Goal: Information Seeking & Learning: Compare options

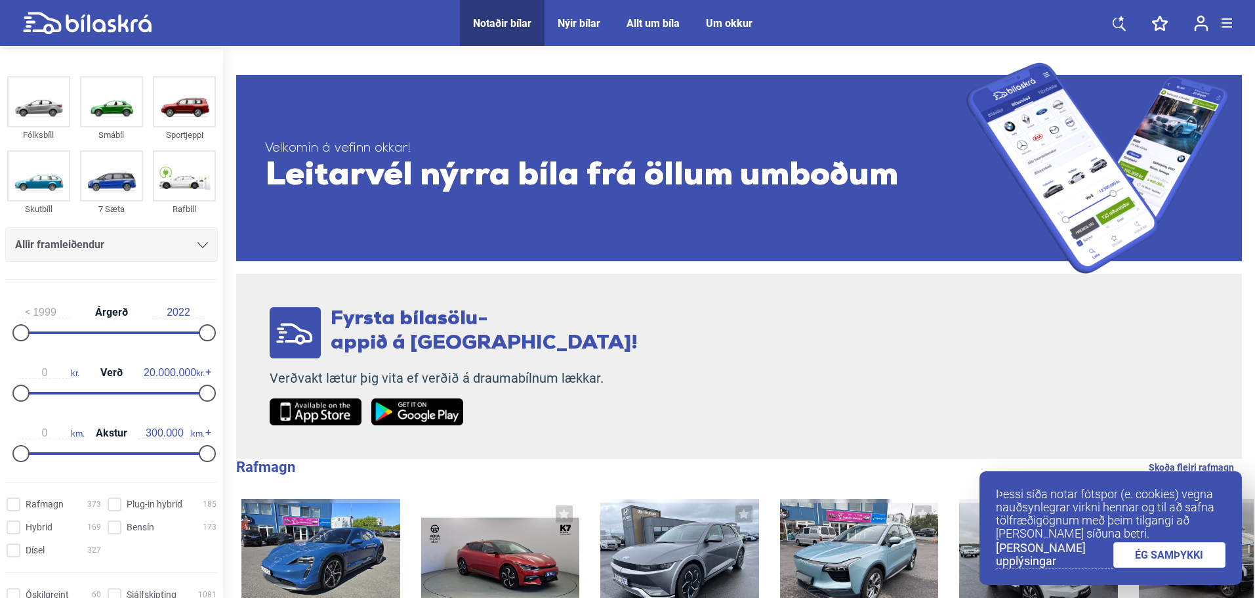
click at [190, 244] on div "Allir framleiðendur" at bounding box center [111, 245] width 193 height 18
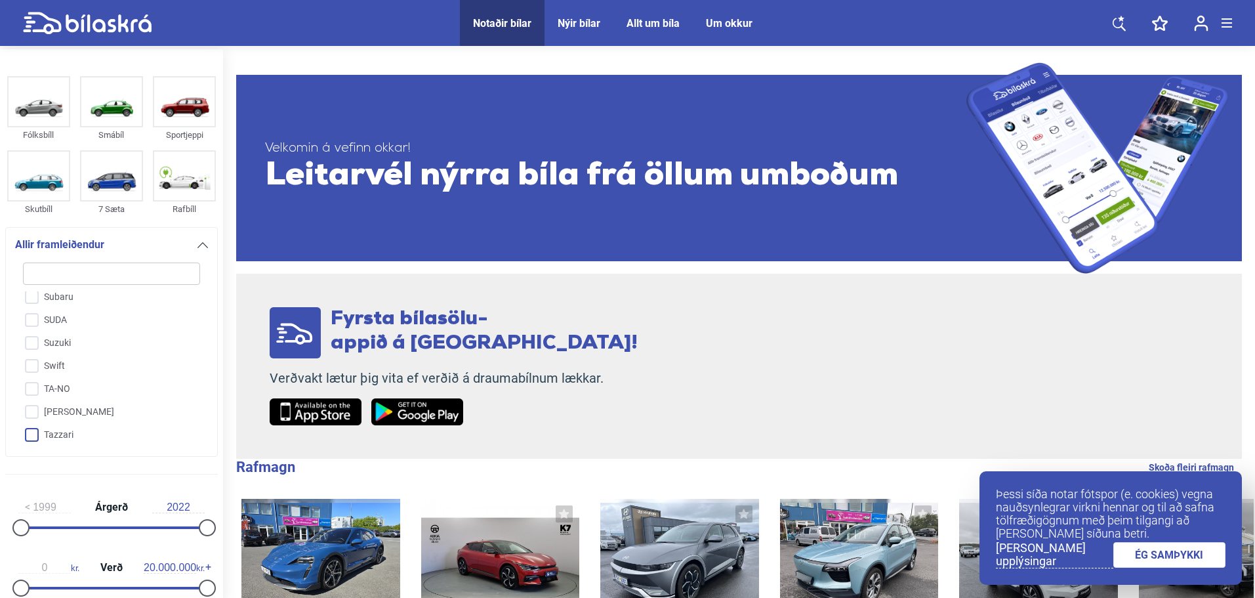
scroll to position [3058, 0]
click at [98, 407] on input "Toyota" at bounding box center [103, 418] width 178 height 23
checkbox input "true"
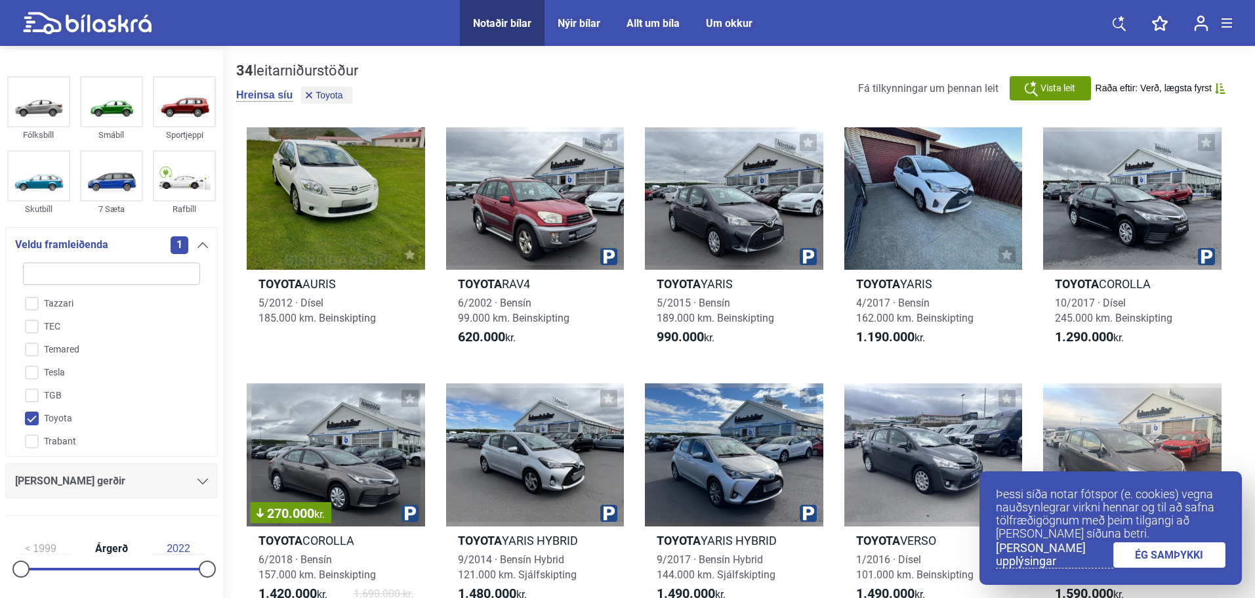
click at [201, 243] on icon at bounding box center [202, 245] width 10 height 6
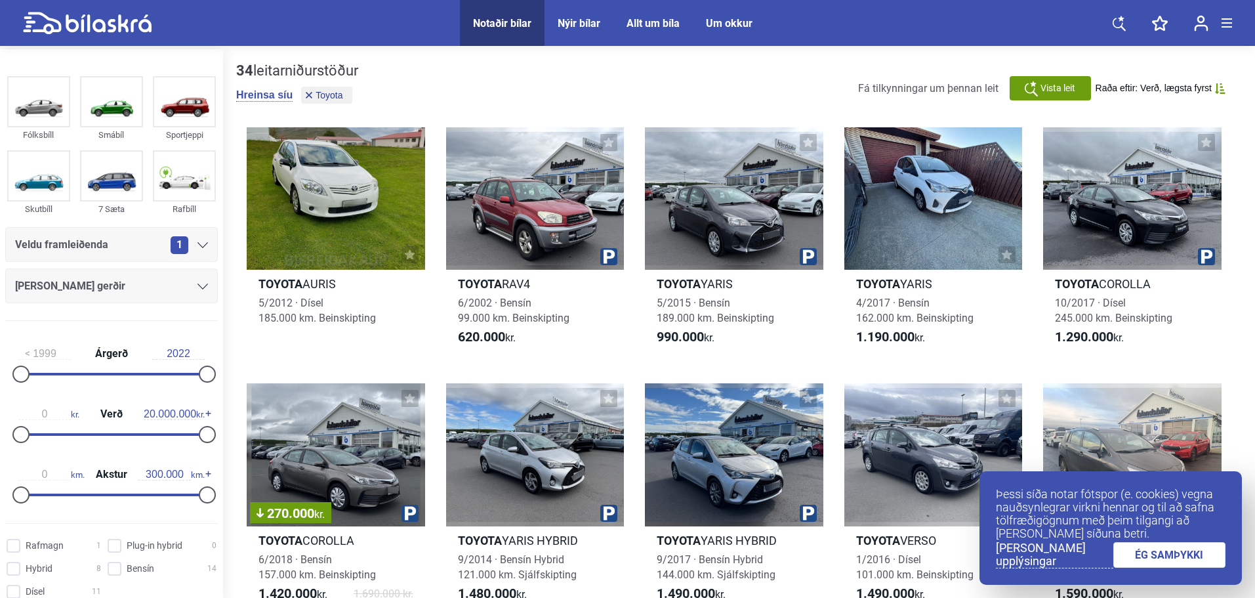
click at [183, 287] on div "[PERSON_NAME] gerðir" at bounding box center [111, 286] width 193 height 18
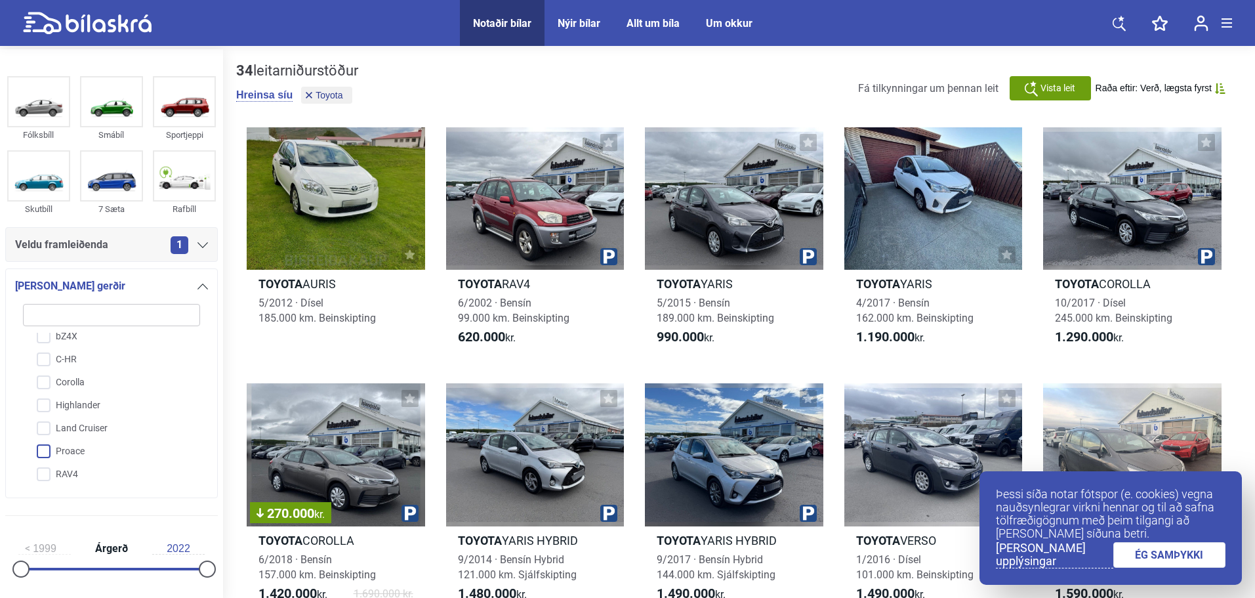
scroll to position [165, 0]
click at [75, 471] on input "Yaris" at bounding box center [103, 478] width 178 height 23
checkbox input "true"
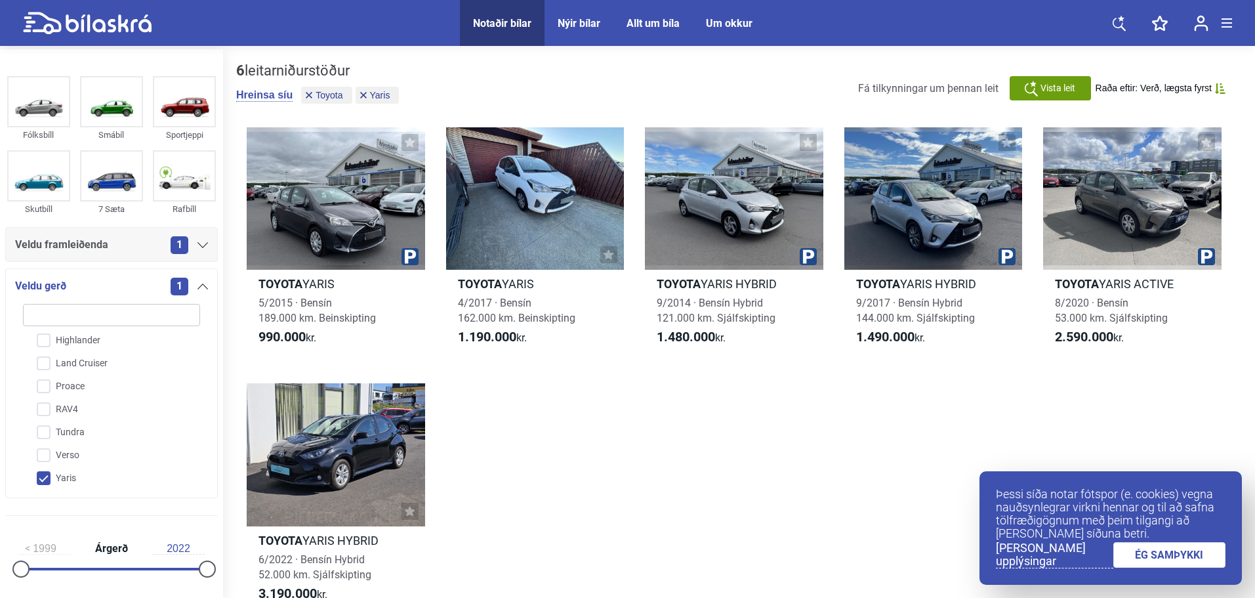
click at [204, 285] on div "Veldu gerð 1 Toyota Auris Avensis Aygo bZ4X C-HR Corolla Highlander Land Cruise…" at bounding box center [111, 383] width 213 height 230
click at [201, 286] on icon at bounding box center [202, 286] width 10 height 6
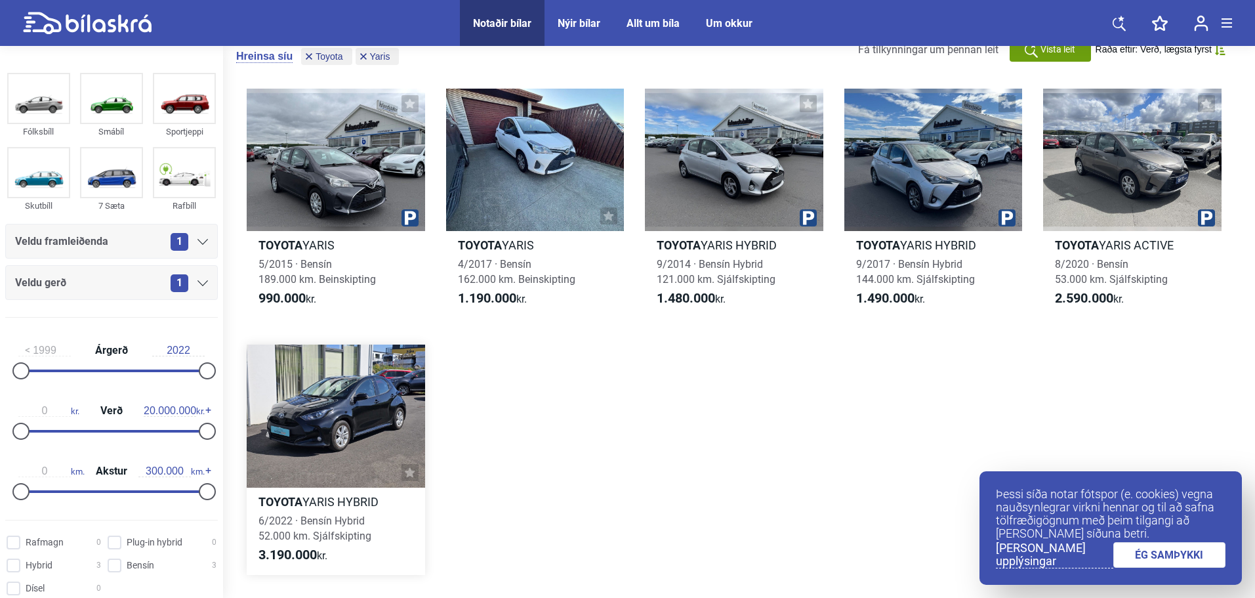
scroll to position [66, 0]
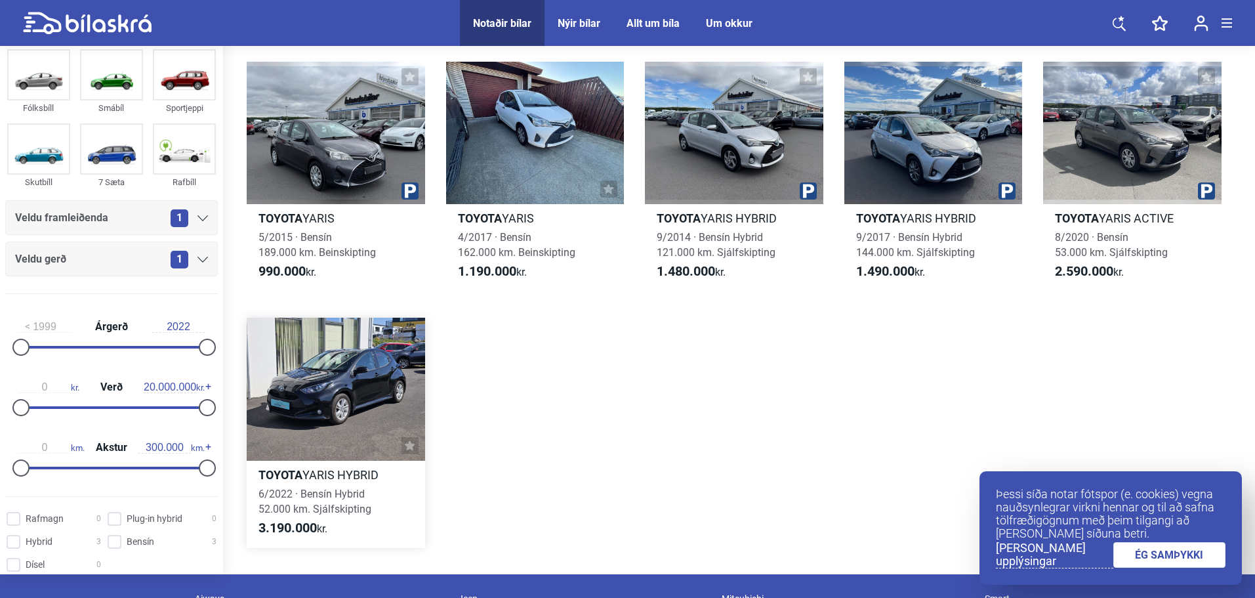
click at [342, 406] on div at bounding box center [336, 389] width 178 height 142
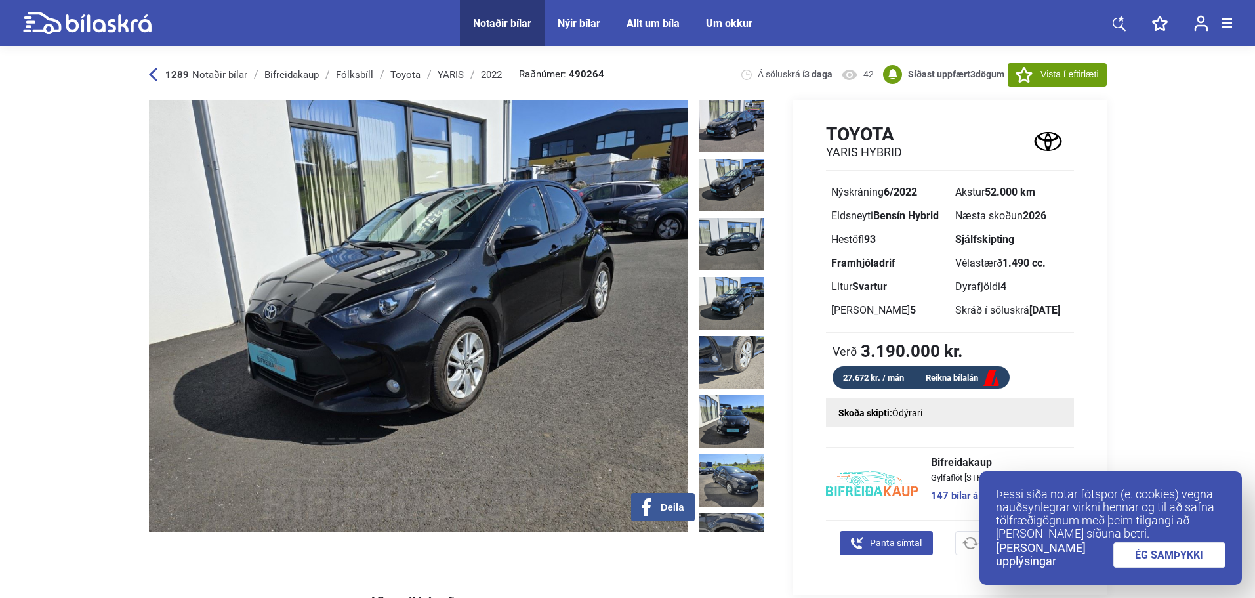
click at [659, 371] on img at bounding box center [418, 316] width 539 height 432
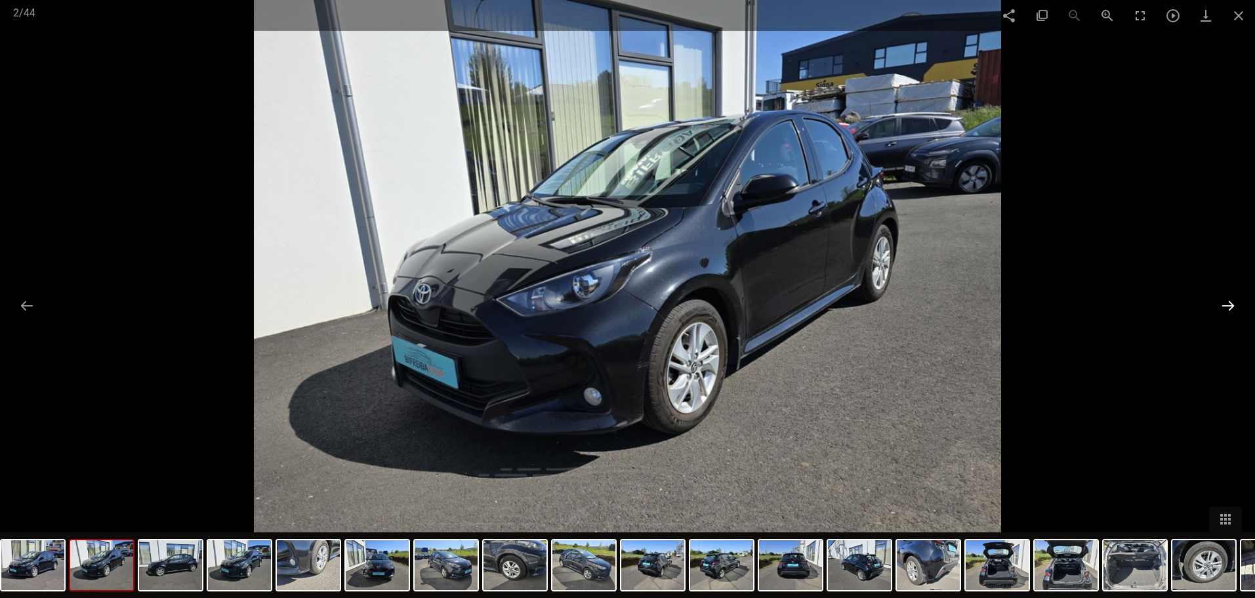
click at [1233, 306] on button at bounding box center [1229, 306] width 28 height 26
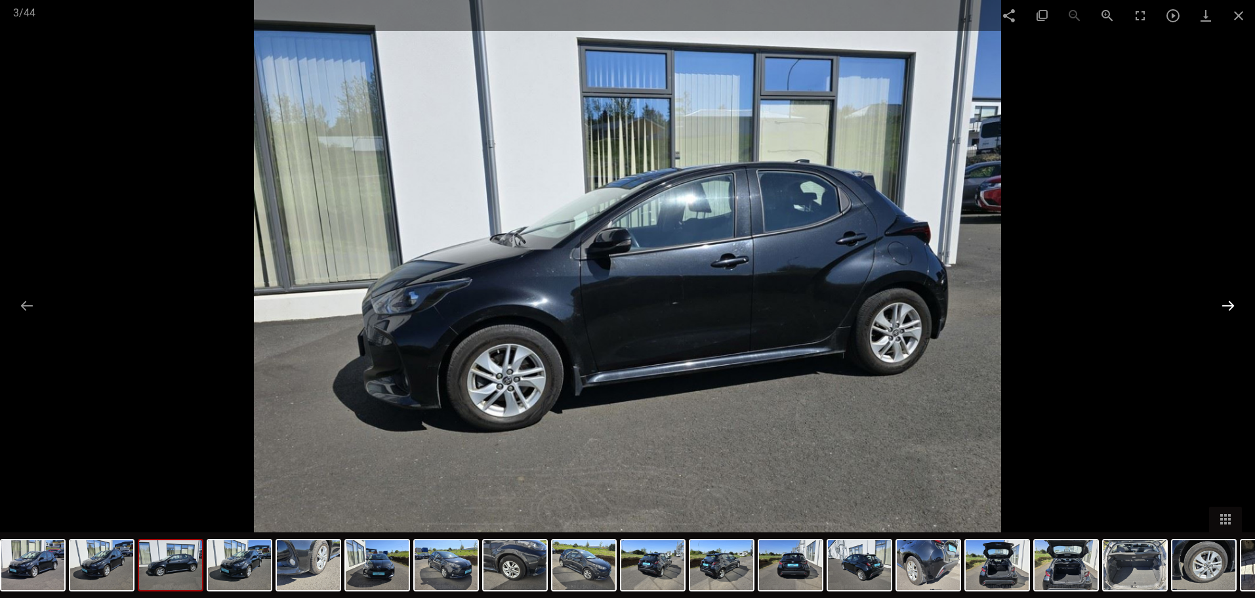
click at [1233, 306] on button at bounding box center [1229, 306] width 28 height 26
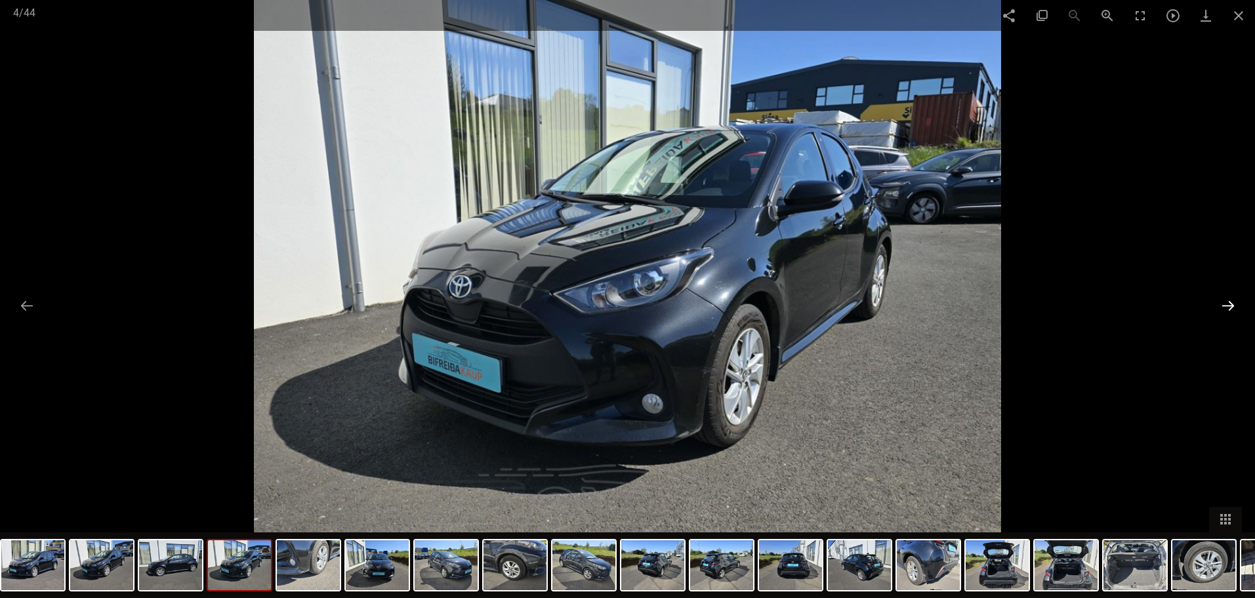
click at [1233, 306] on button at bounding box center [1229, 306] width 28 height 26
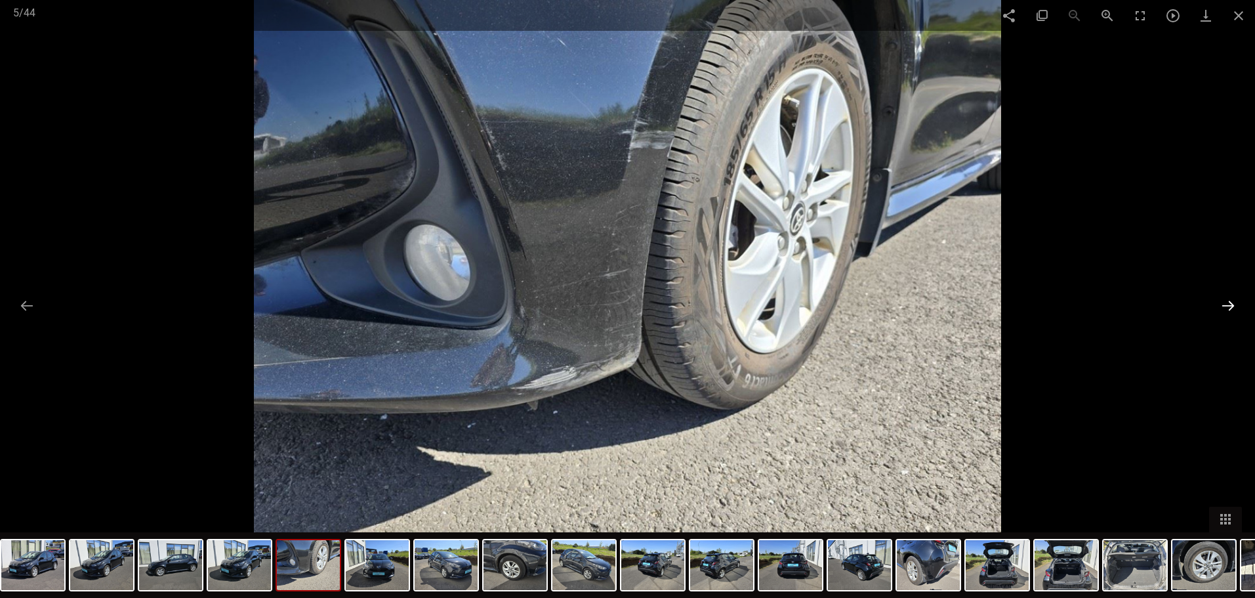
click at [1233, 306] on button at bounding box center [1229, 306] width 28 height 26
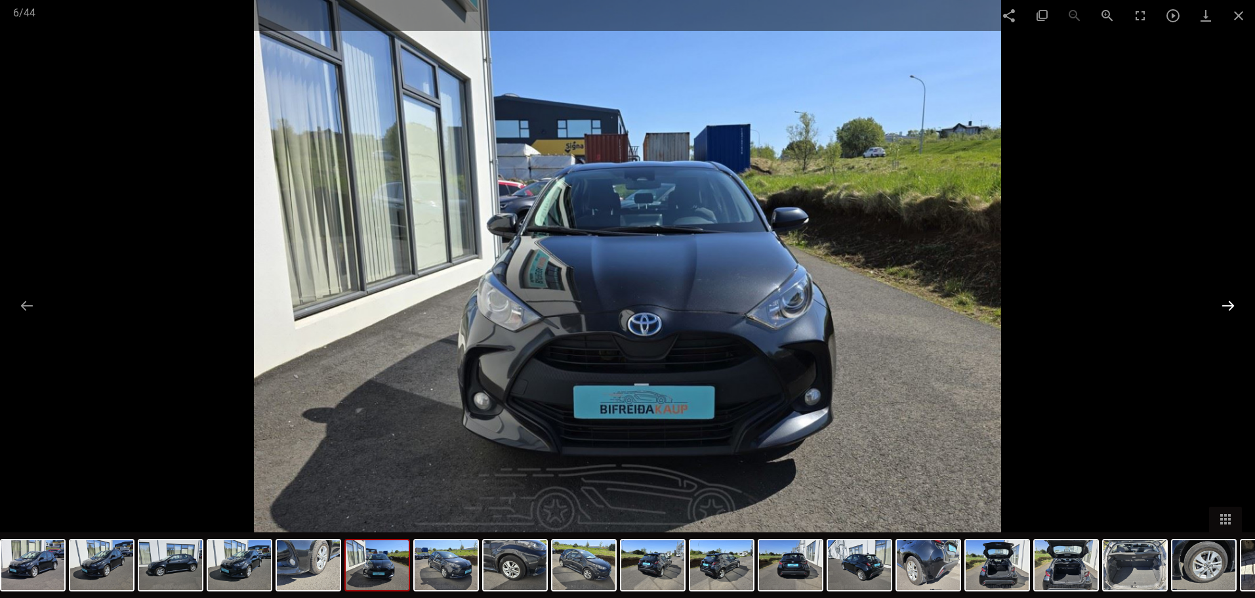
click at [1233, 306] on button at bounding box center [1229, 306] width 28 height 26
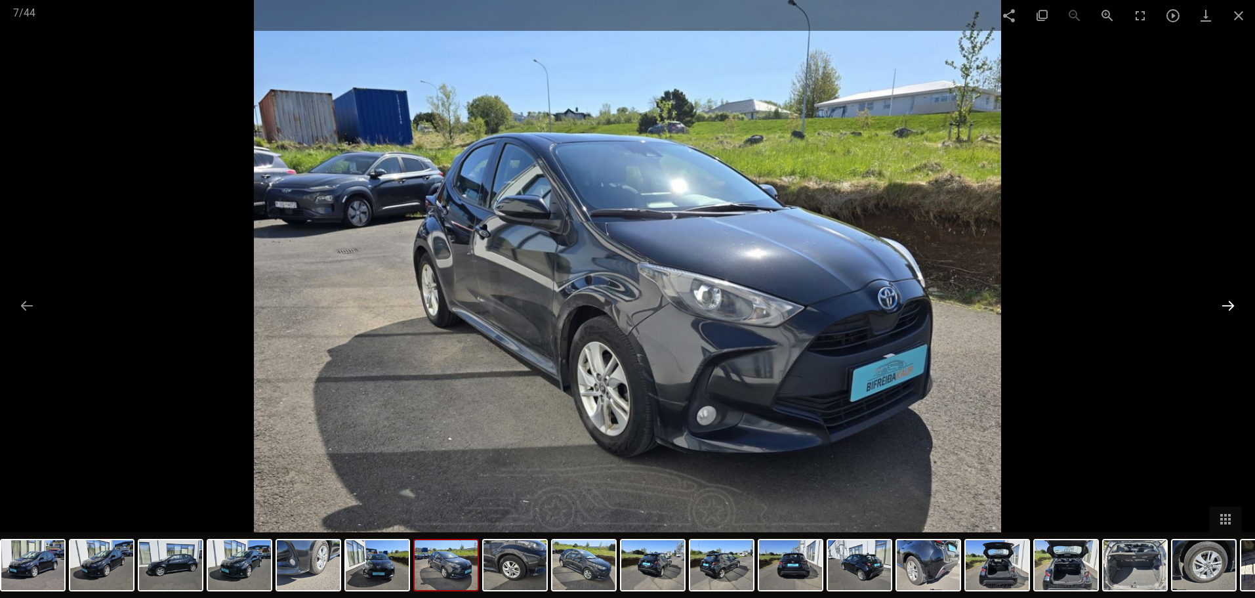
click at [1233, 306] on button at bounding box center [1229, 306] width 28 height 26
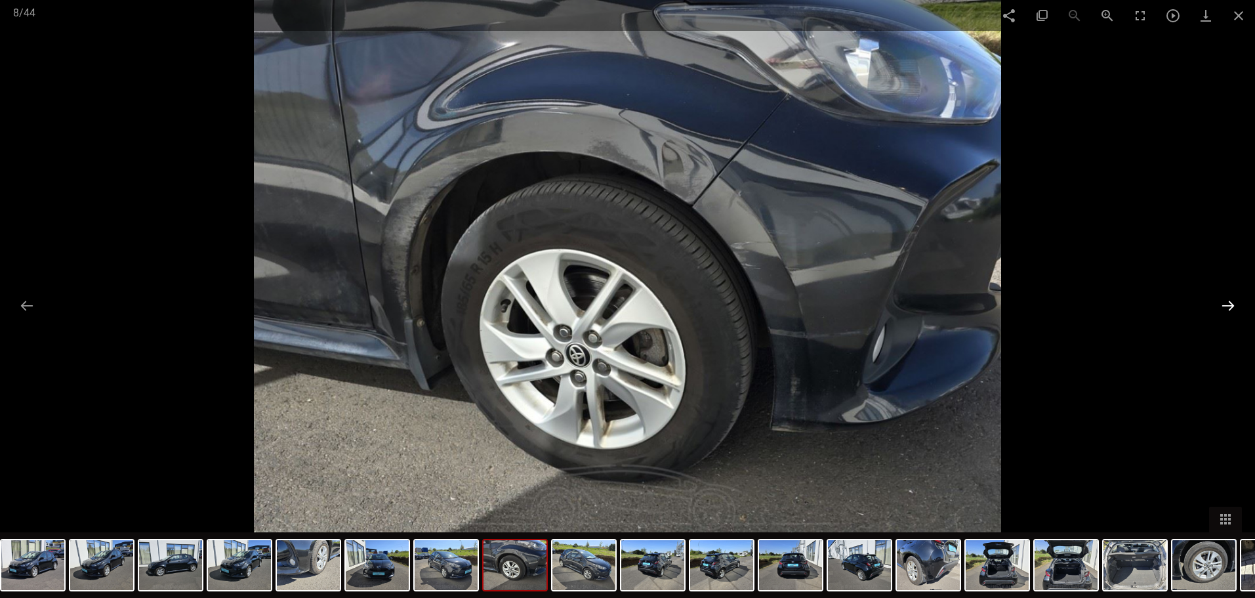
click at [1233, 306] on button at bounding box center [1229, 306] width 28 height 26
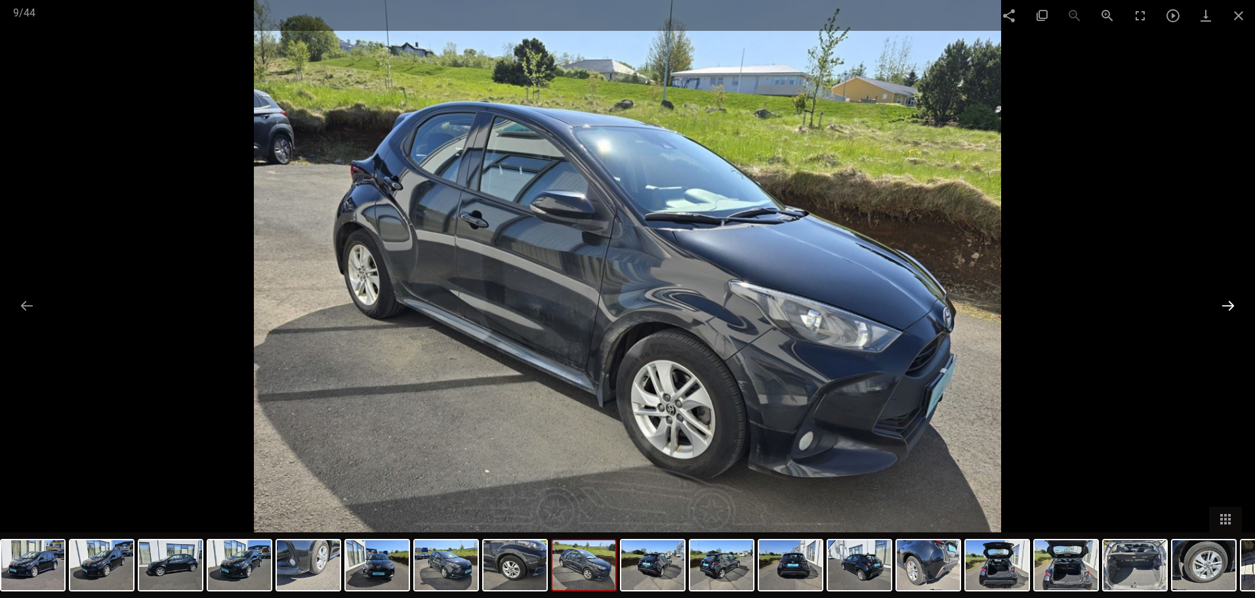
click at [1233, 306] on button at bounding box center [1229, 306] width 28 height 26
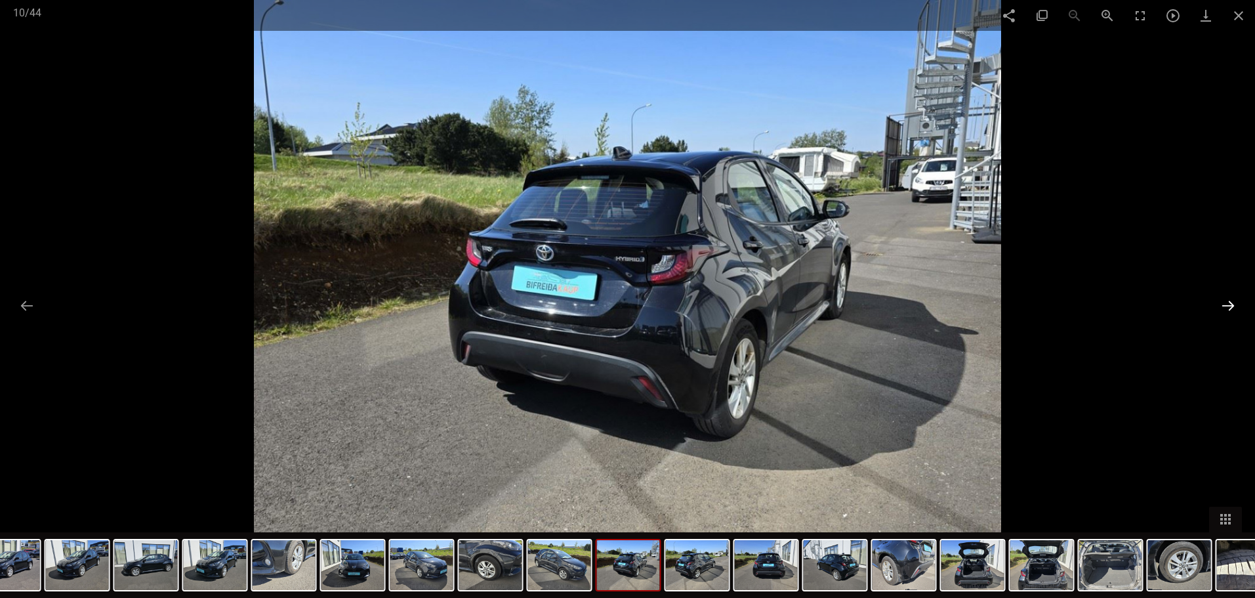
click at [1232, 306] on button at bounding box center [1229, 306] width 28 height 26
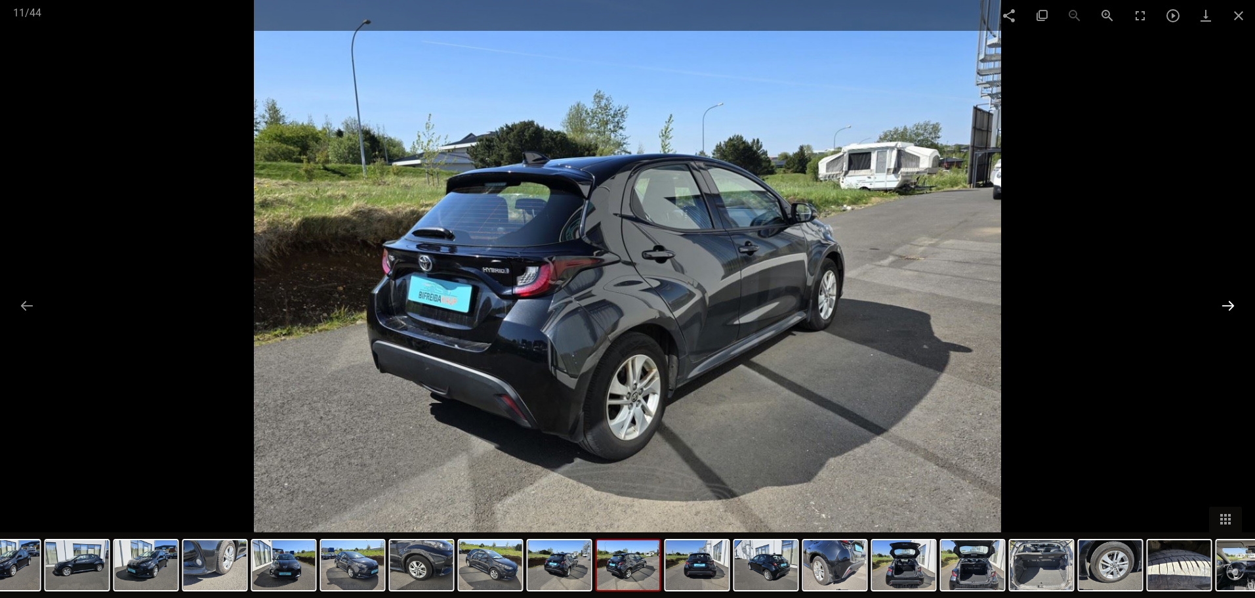
click at [1232, 306] on button at bounding box center [1229, 306] width 28 height 26
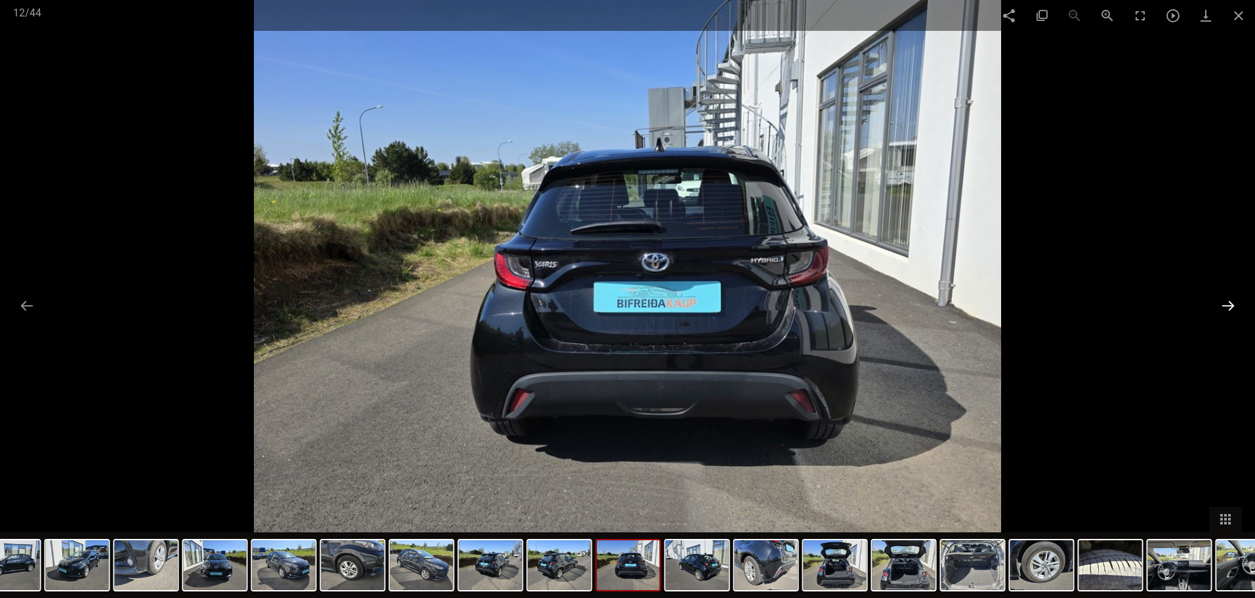
click at [1232, 306] on button at bounding box center [1229, 306] width 28 height 26
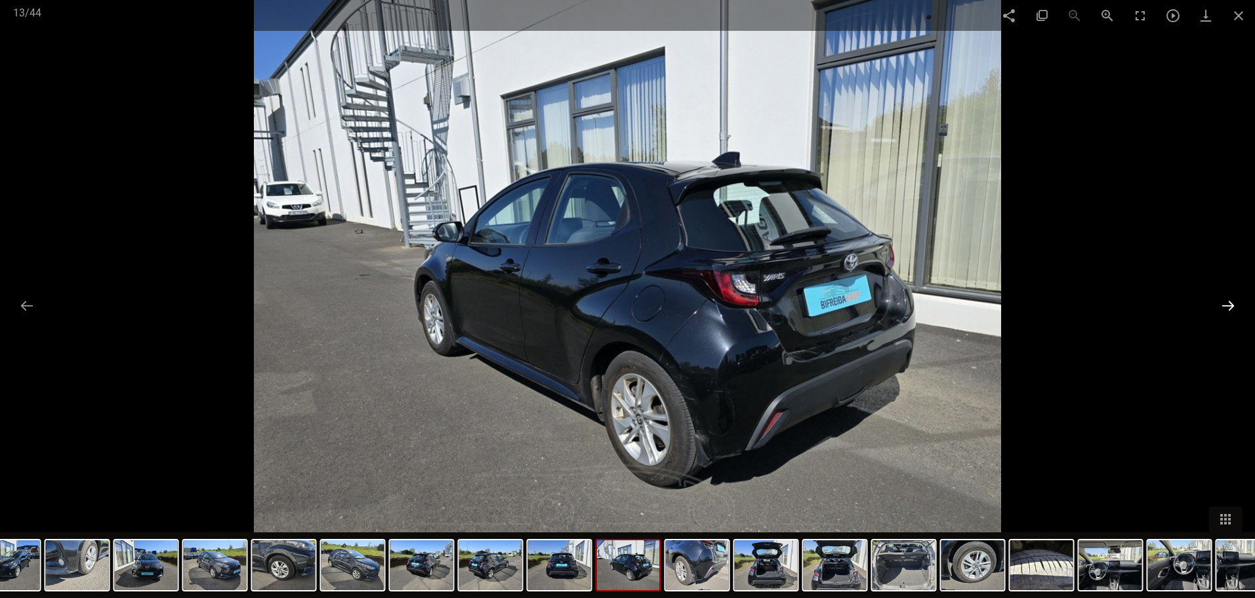
click at [1232, 306] on button at bounding box center [1229, 306] width 28 height 26
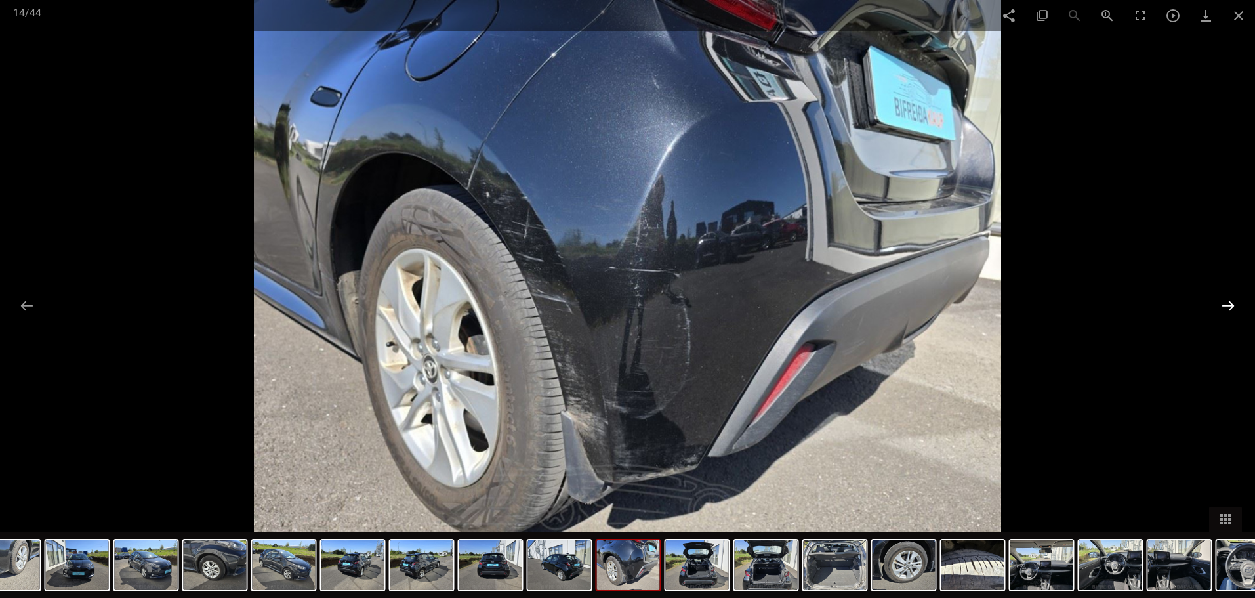
click at [1232, 307] on button at bounding box center [1229, 306] width 28 height 26
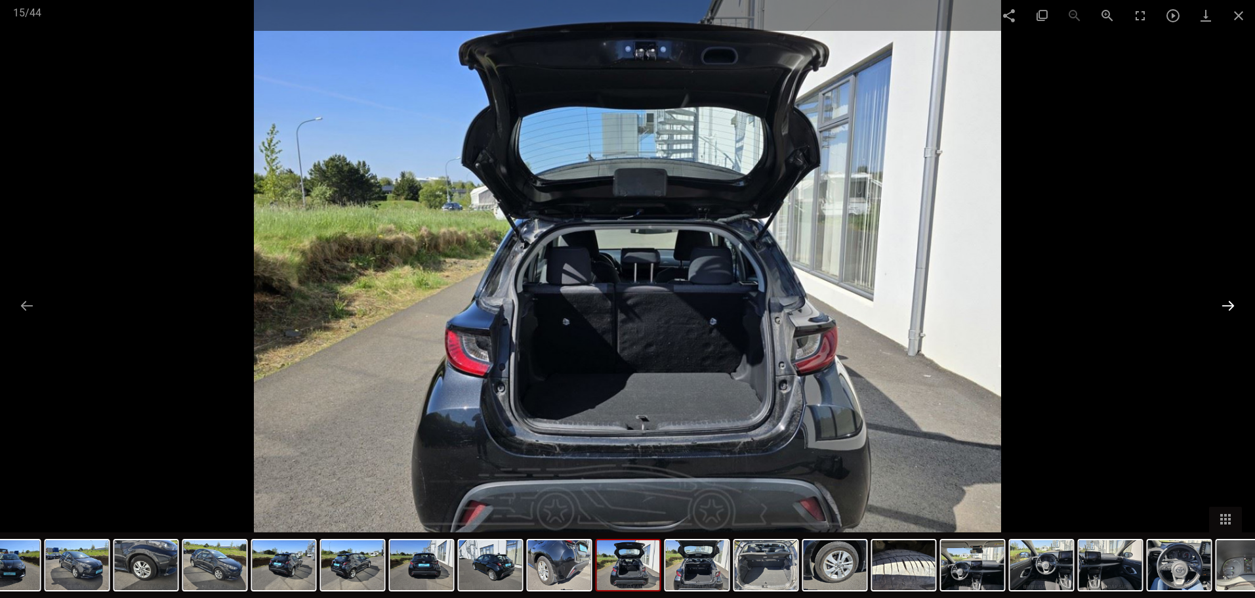
click at [1232, 309] on button at bounding box center [1229, 306] width 28 height 26
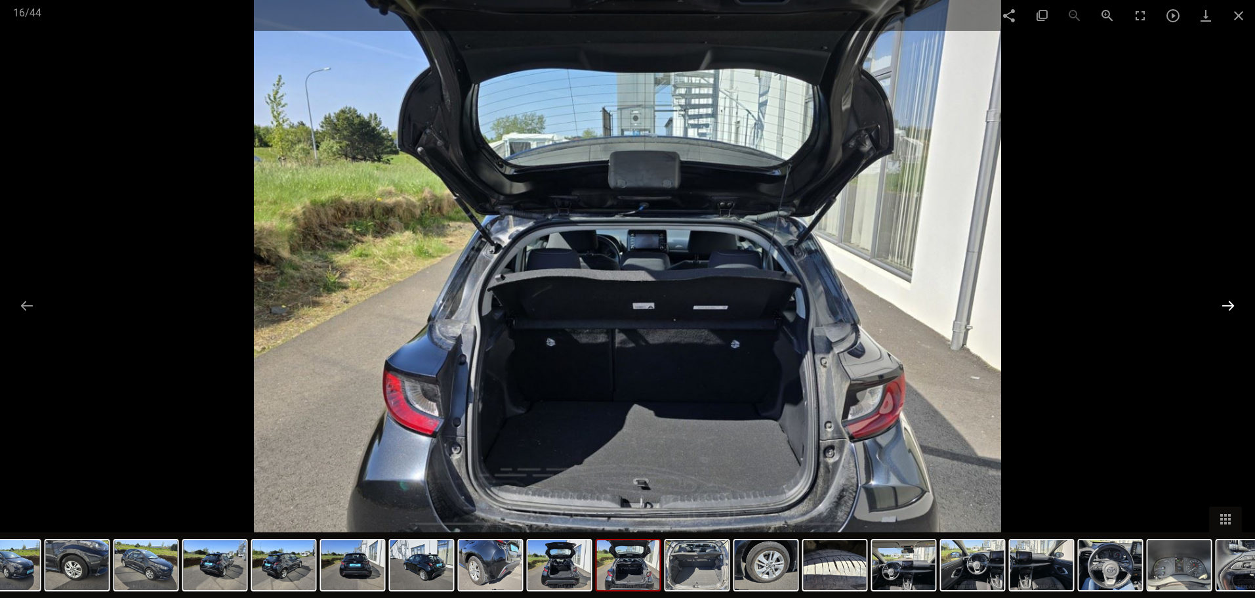
click at [1232, 309] on button at bounding box center [1229, 306] width 28 height 26
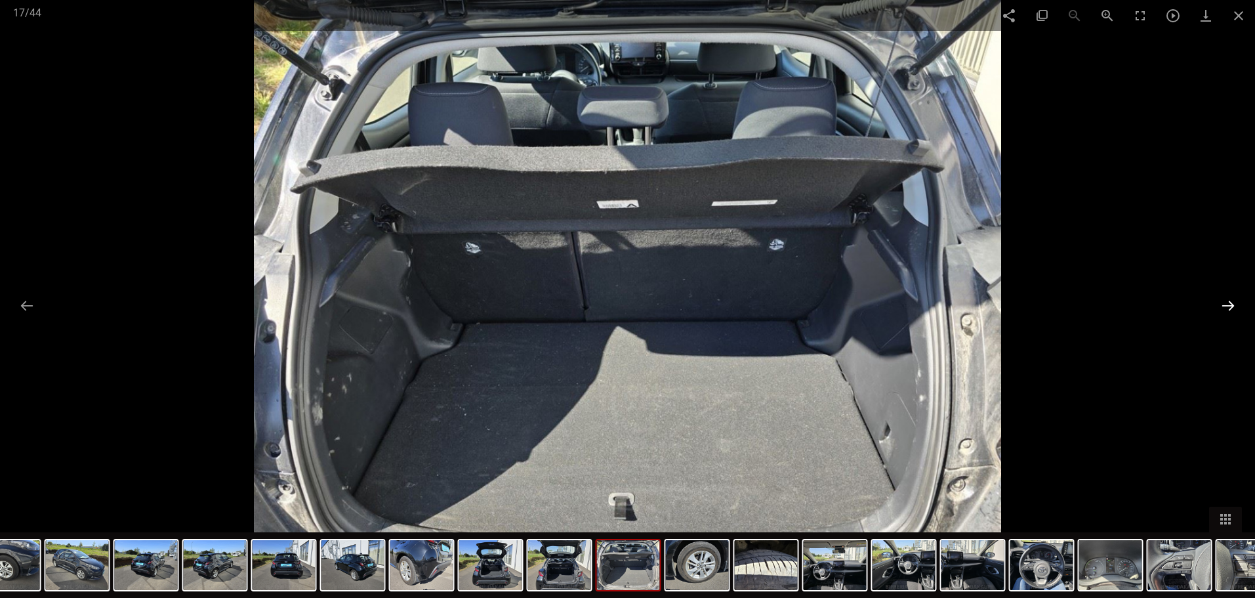
click at [1232, 309] on button at bounding box center [1229, 306] width 28 height 26
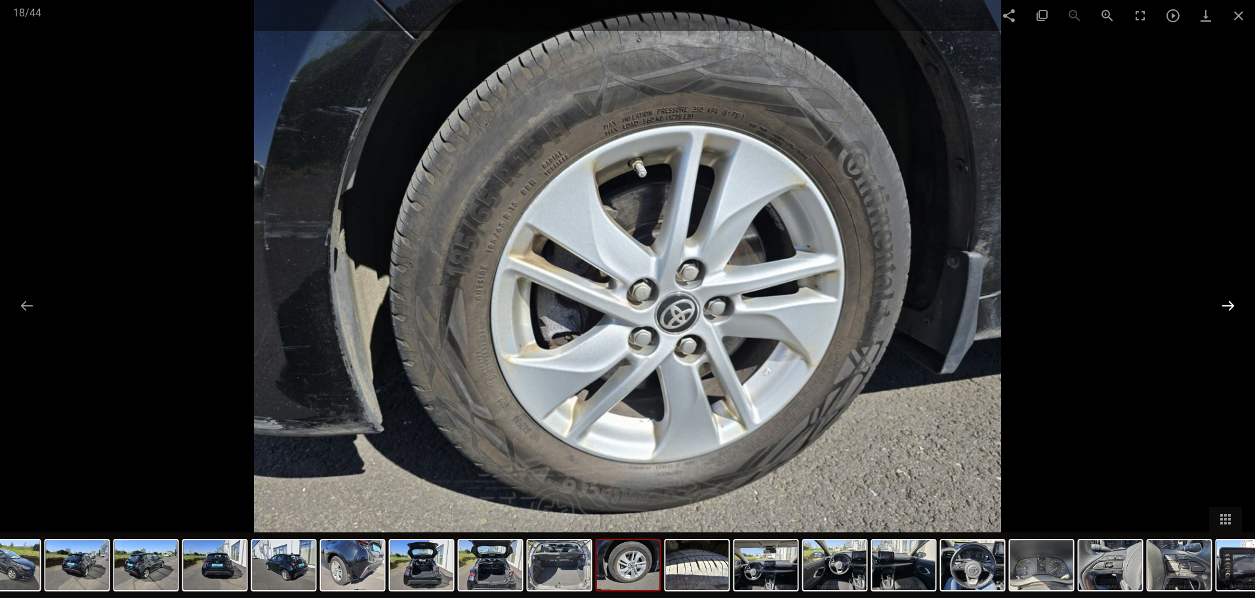
click at [1232, 309] on button at bounding box center [1229, 306] width 28 height 26
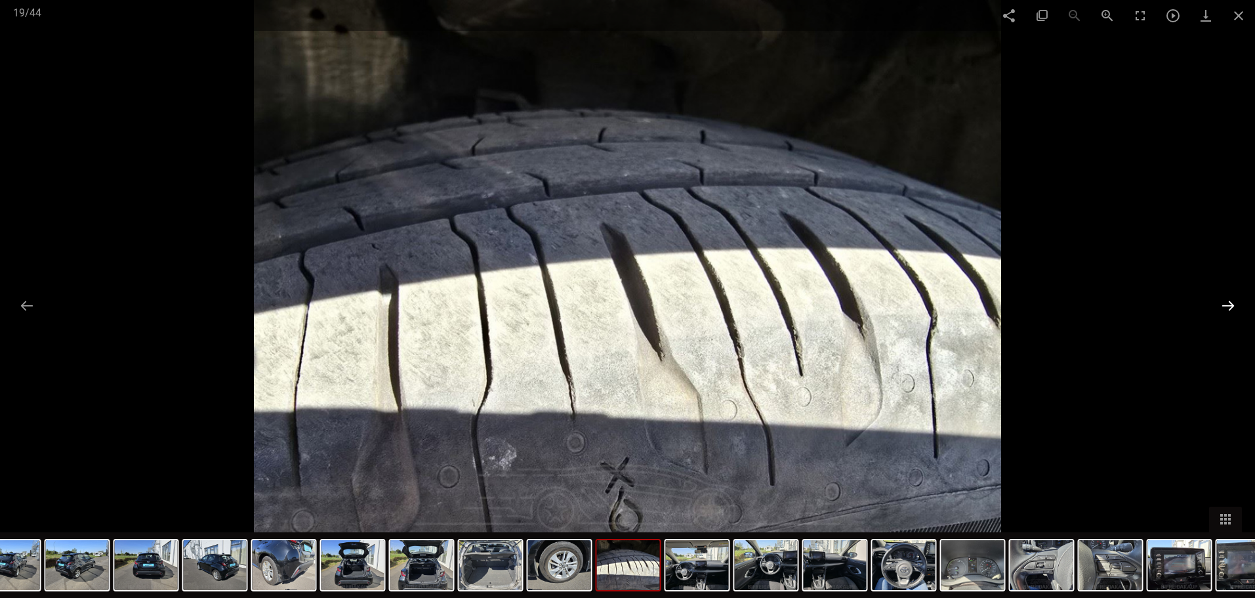
click at [1232, 309] on button at bounding box center [1229, 306] width 28 height 26
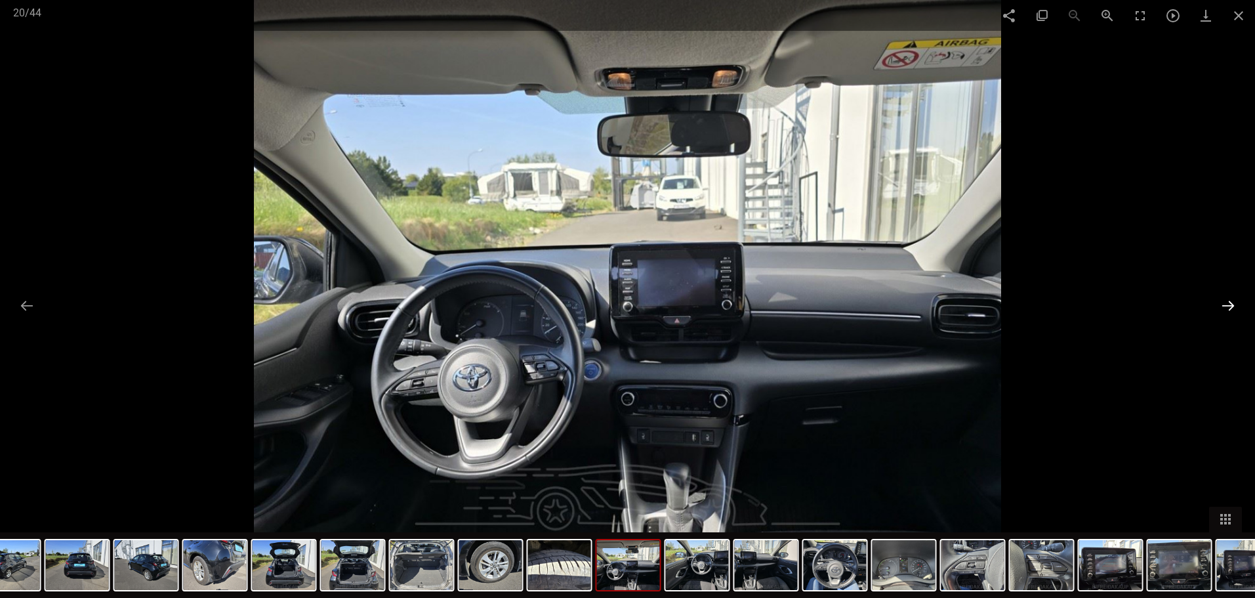
click at [1232, 309] on button at bounding box center [1229, 306] width 28 height 26
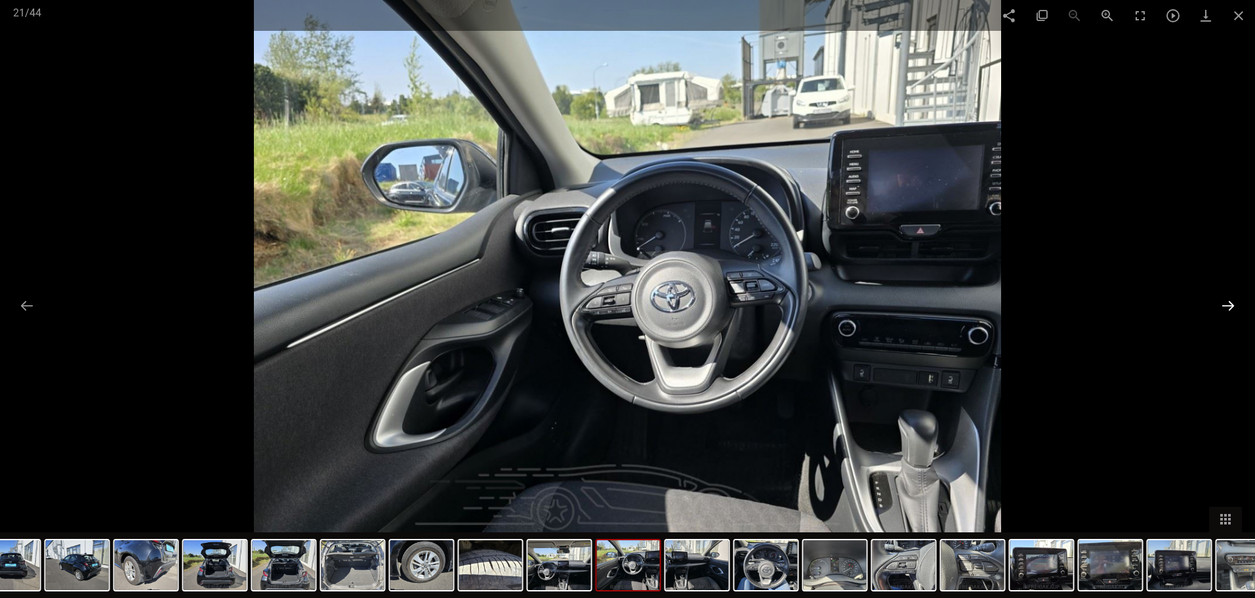
click at [1232, 309] on button at bounding box center [1229, 306] width 28 height 26
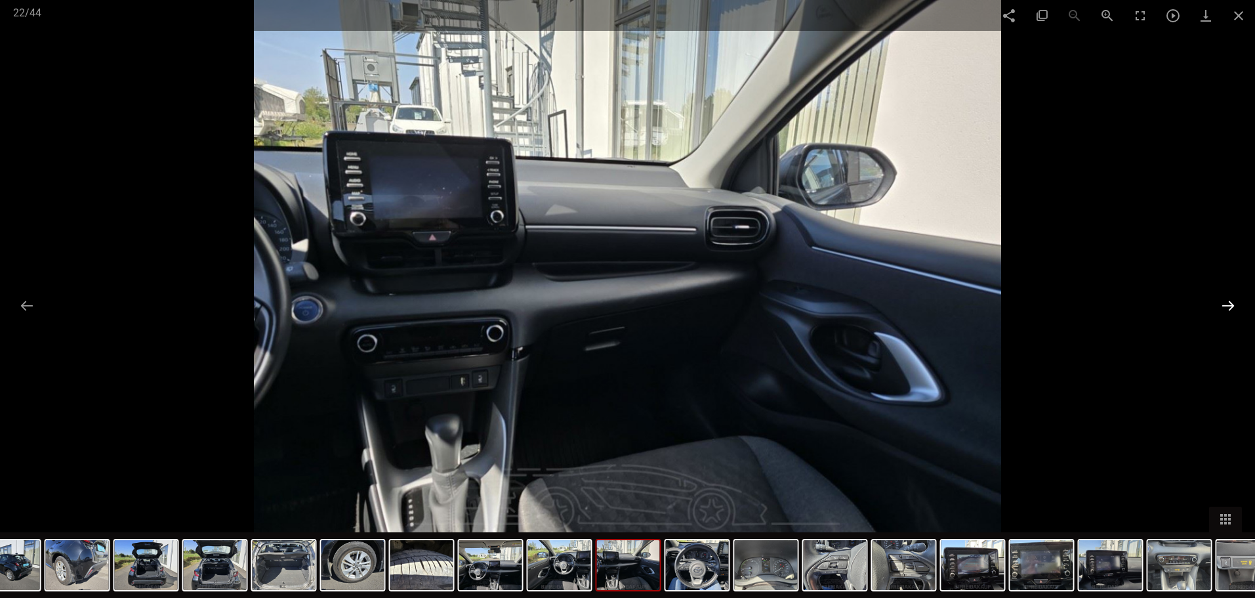
click at [1232, 309] on button at bounding box center [1229, 306] width 28 height 26
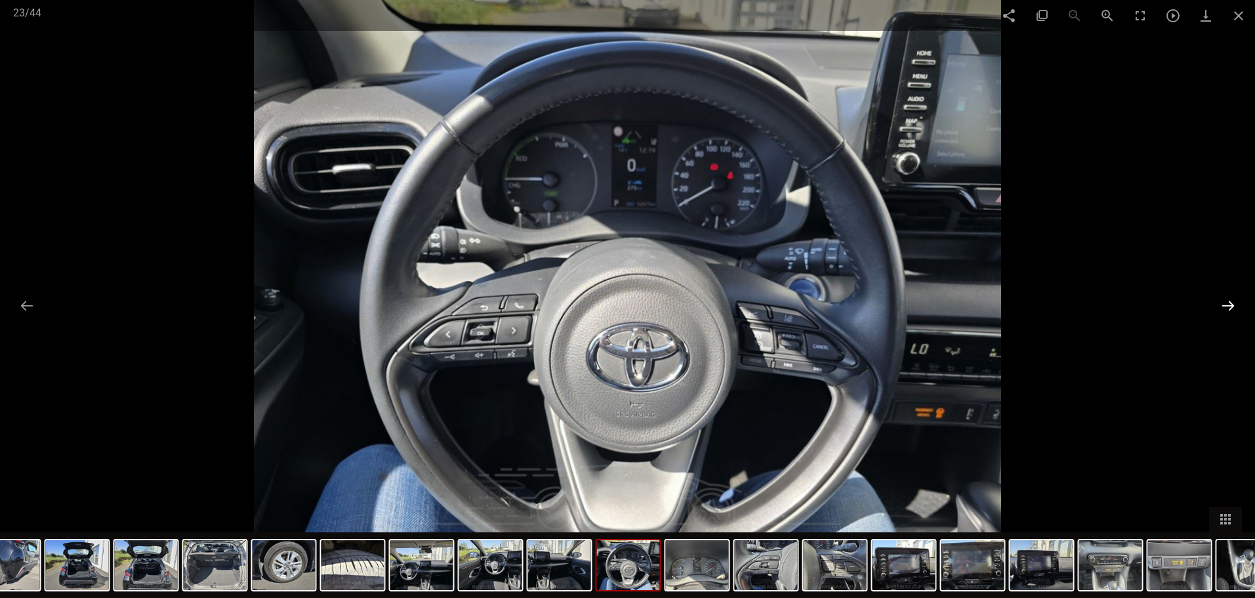
click at [1232, 309] on button at bounding box center [1229, 306] width 28 height 26
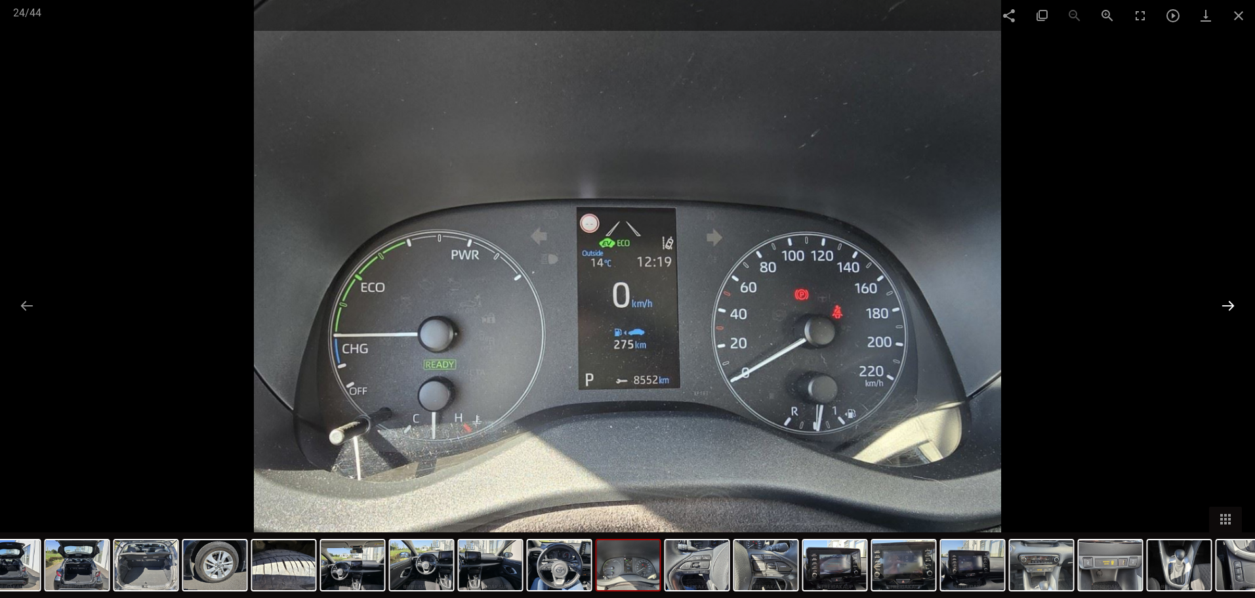
click at [1232, 309] on button at bounding box center [1229, 306] width 28 height 26
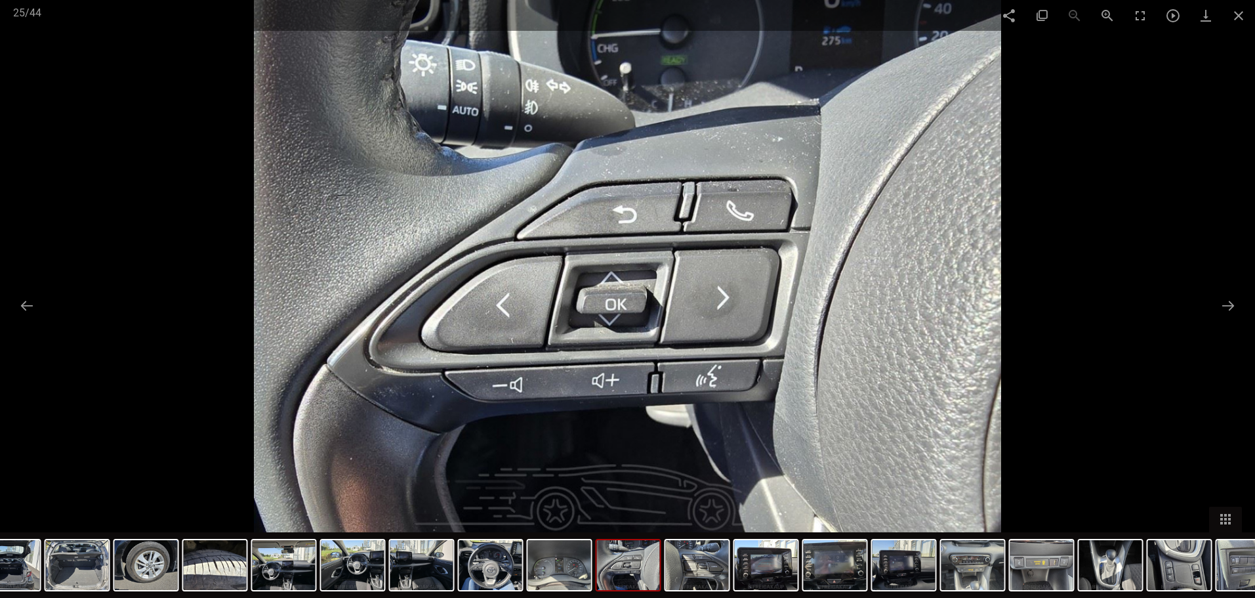
scroll to position [66, 0]
click at [1233, 12] on span at bounding box center [1238, 15] width 33 height 31
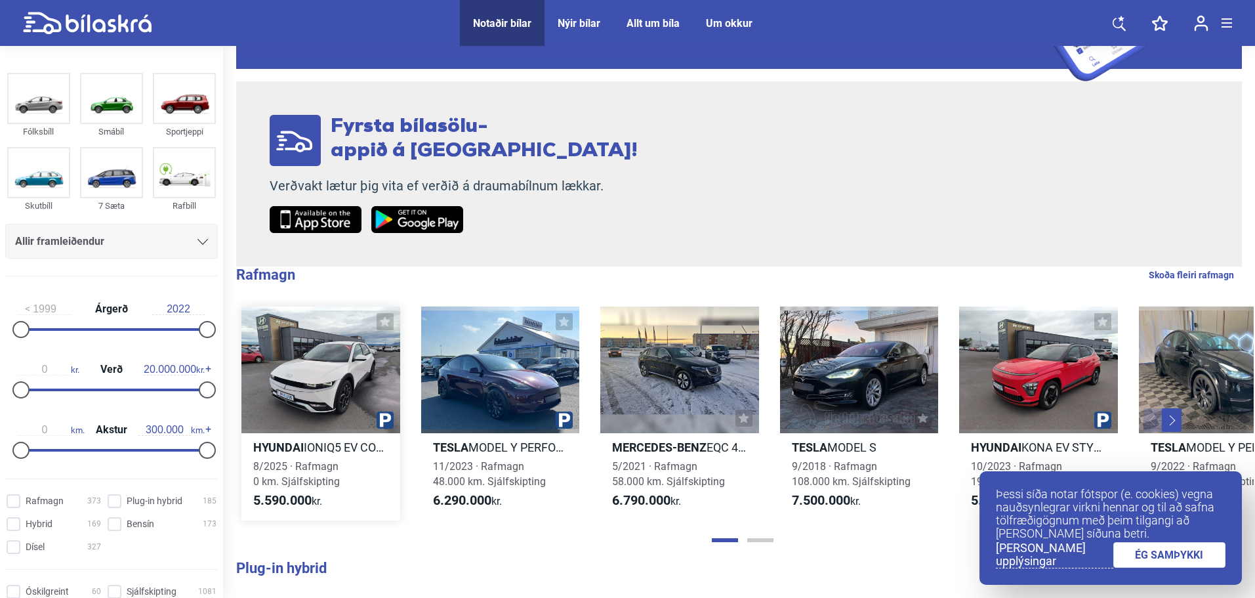
scroll to position [197, 0]
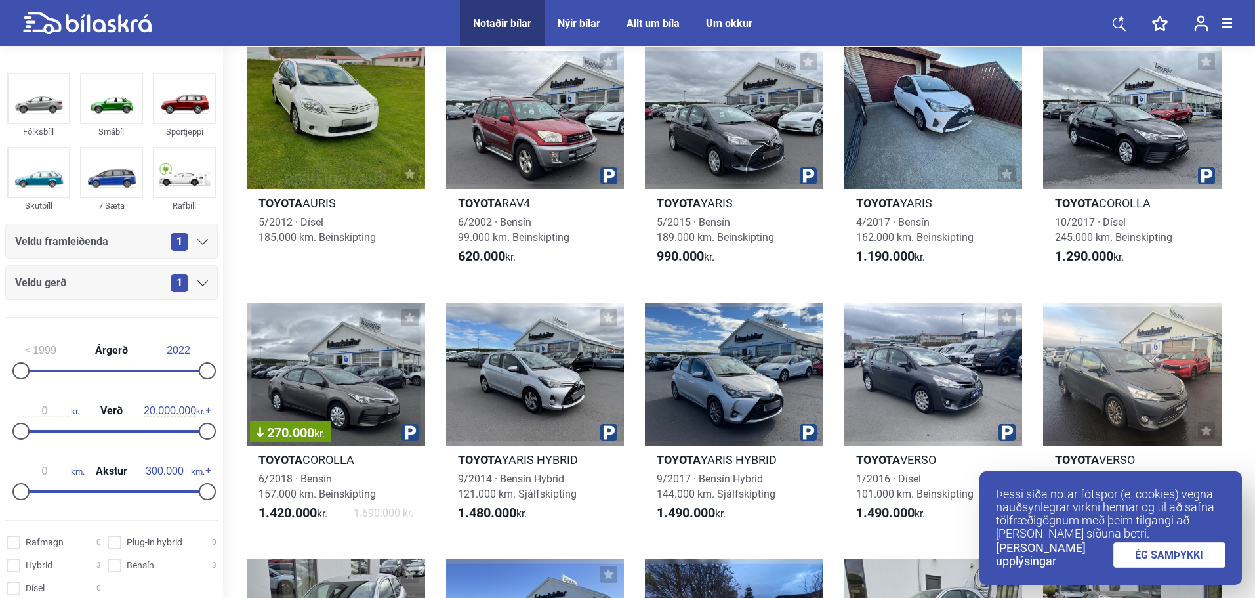
scroll to position [66, 0]
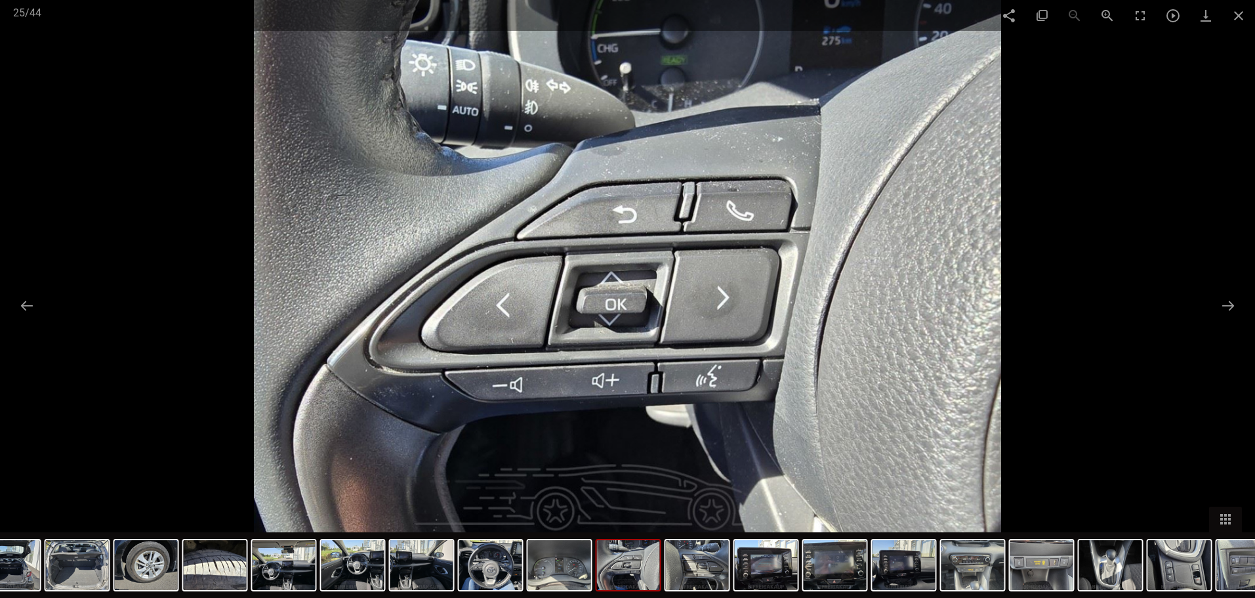
scroll to position [66, 0]
click at [1237, 12] on span at bounding box center [1238, 15] width 33 height 31
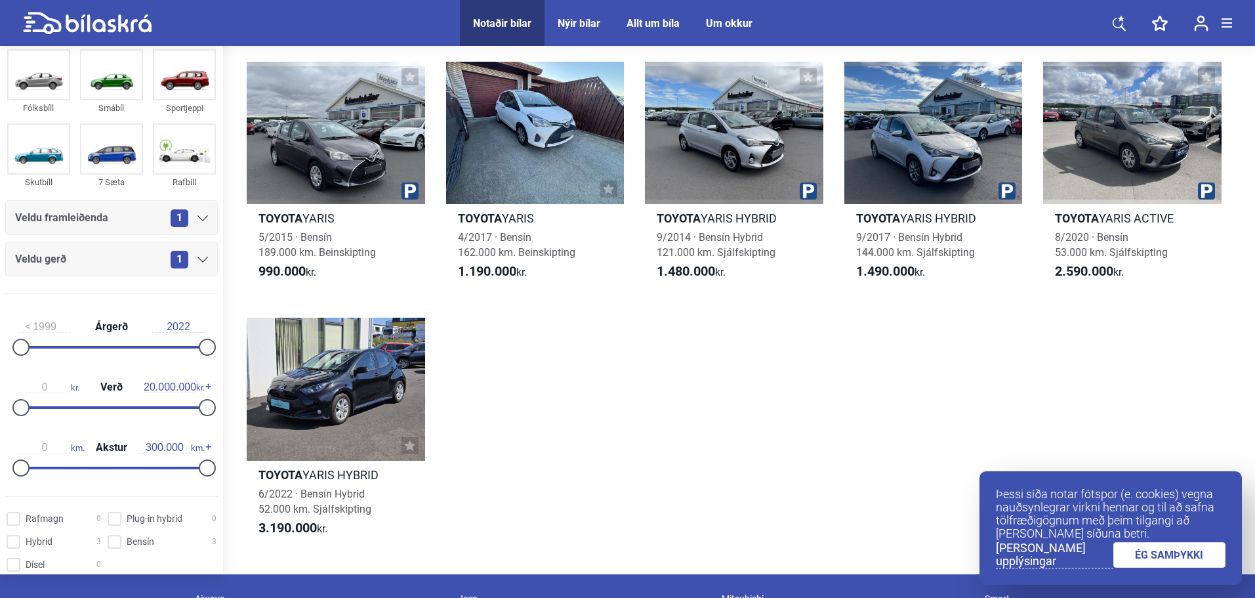
scroll to position [0, 0]
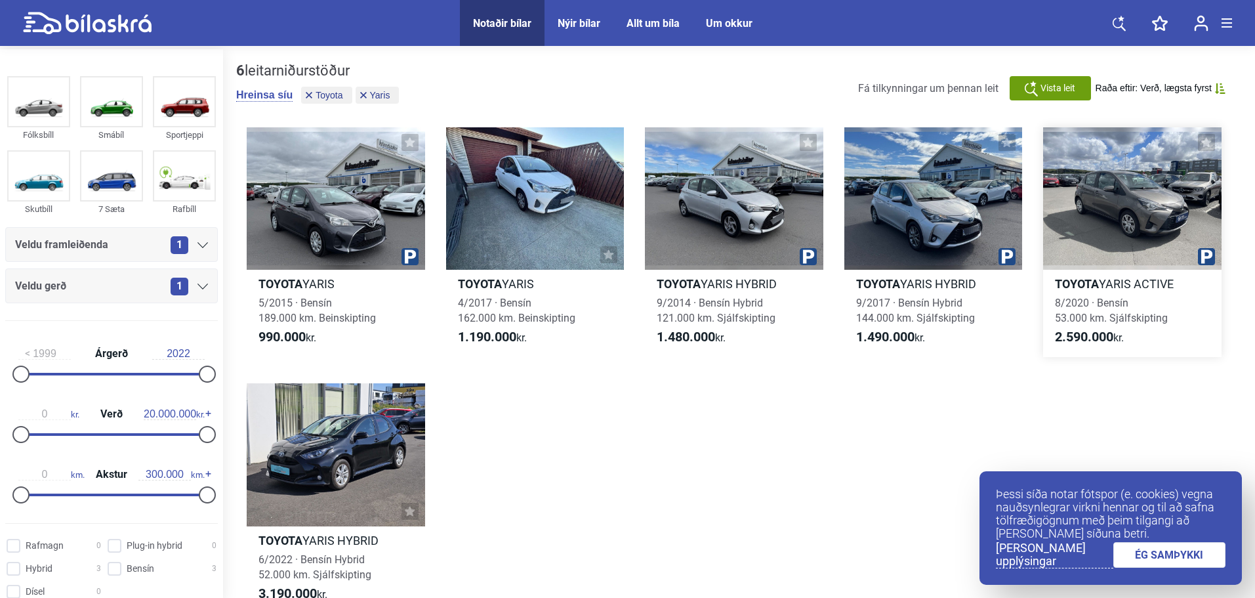
click at [1102, 239] on div at bounding box center [1132, 198] width 178 height 142
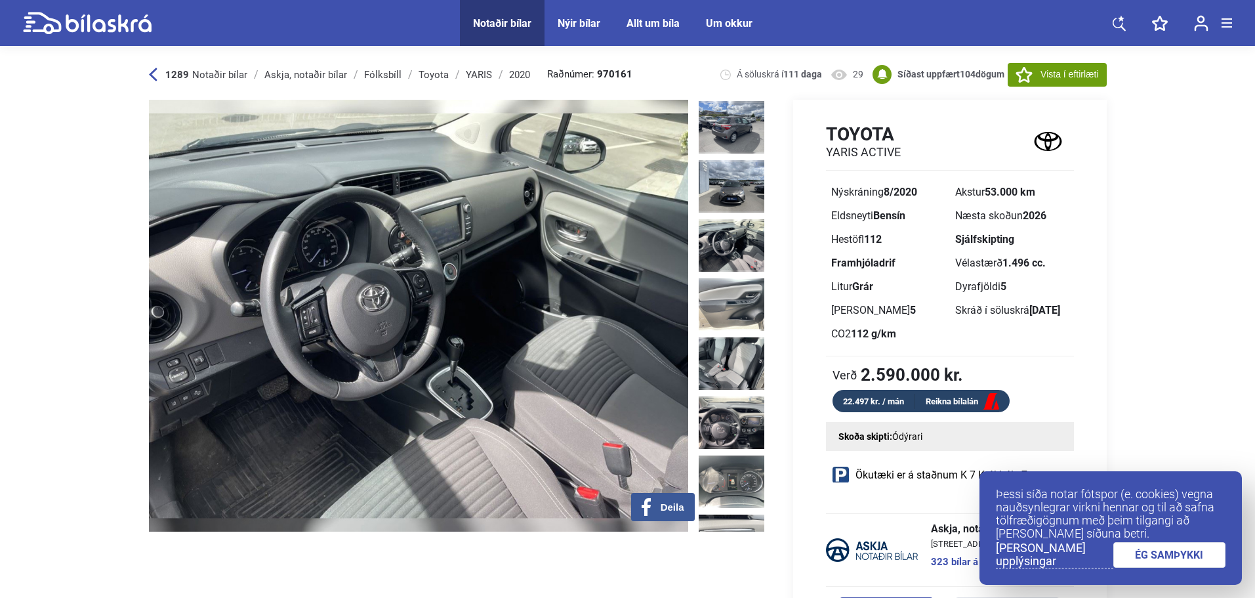
scroll to position [238, 0]
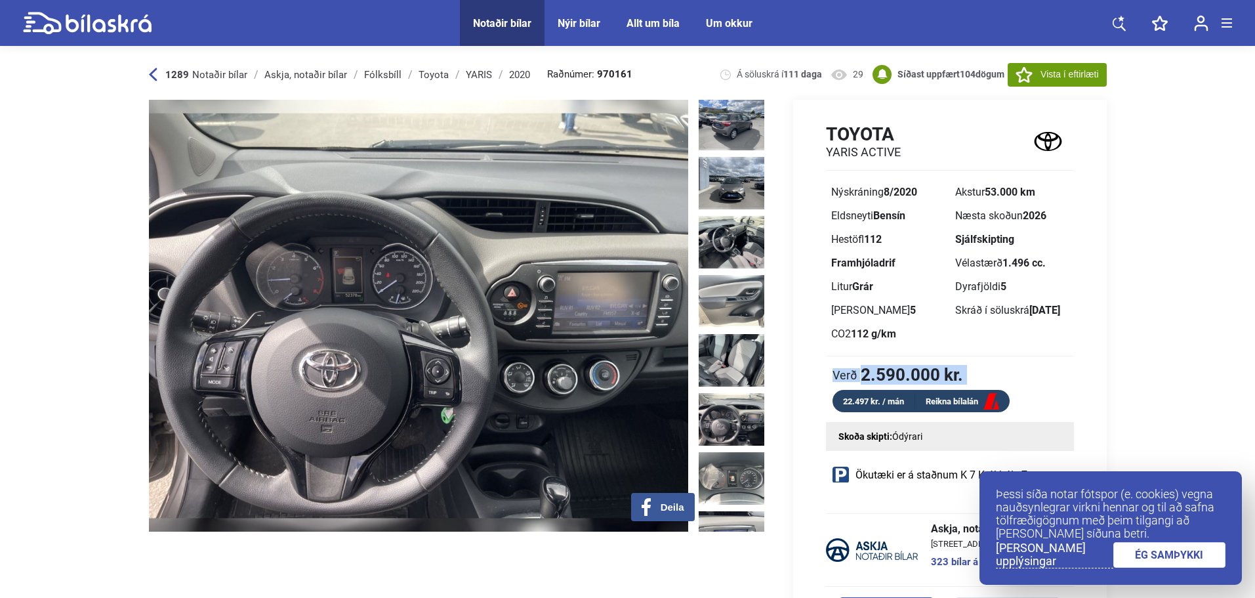
drag, startPoint x: 770, startPoint y: 367, endPoint x: 770, endPoint y: 394, distance: 26.9
click at [770, 394] on div "Toyota YARIS ACTIVE Nýskráning 8/2020 Akstur 53.000 km Eldsneyti Bensín Næsta s…" at bounding box center [938, 381] width 337 height 562
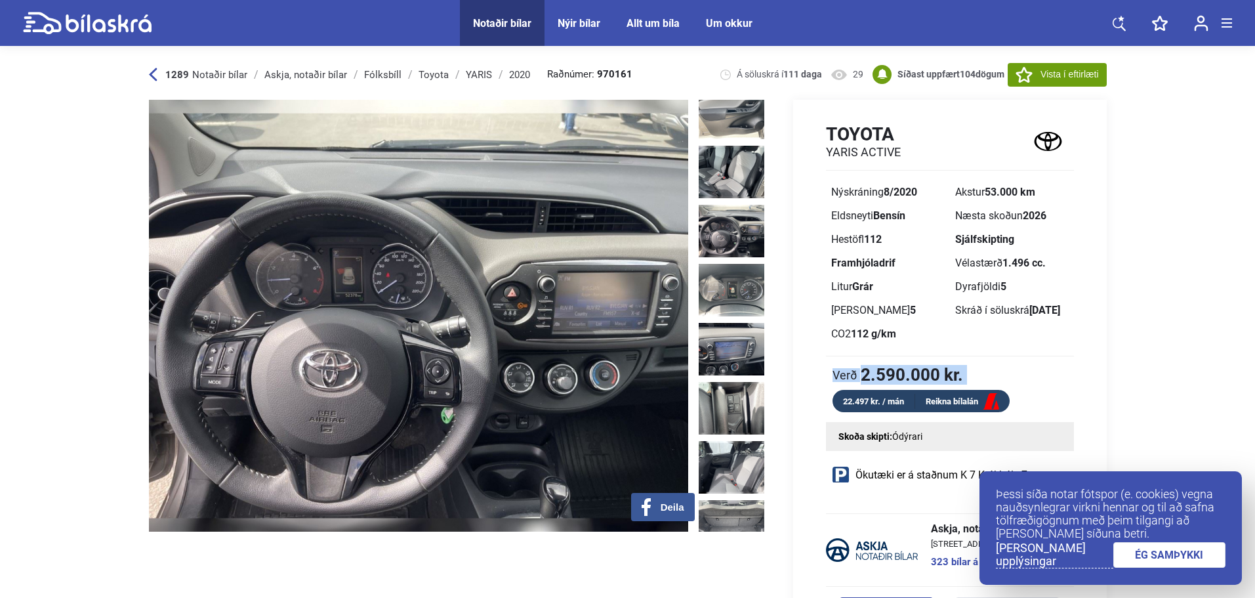
scroll to position [440, 0]
